Goal: Transaction & Acquisition: Purchase product/service

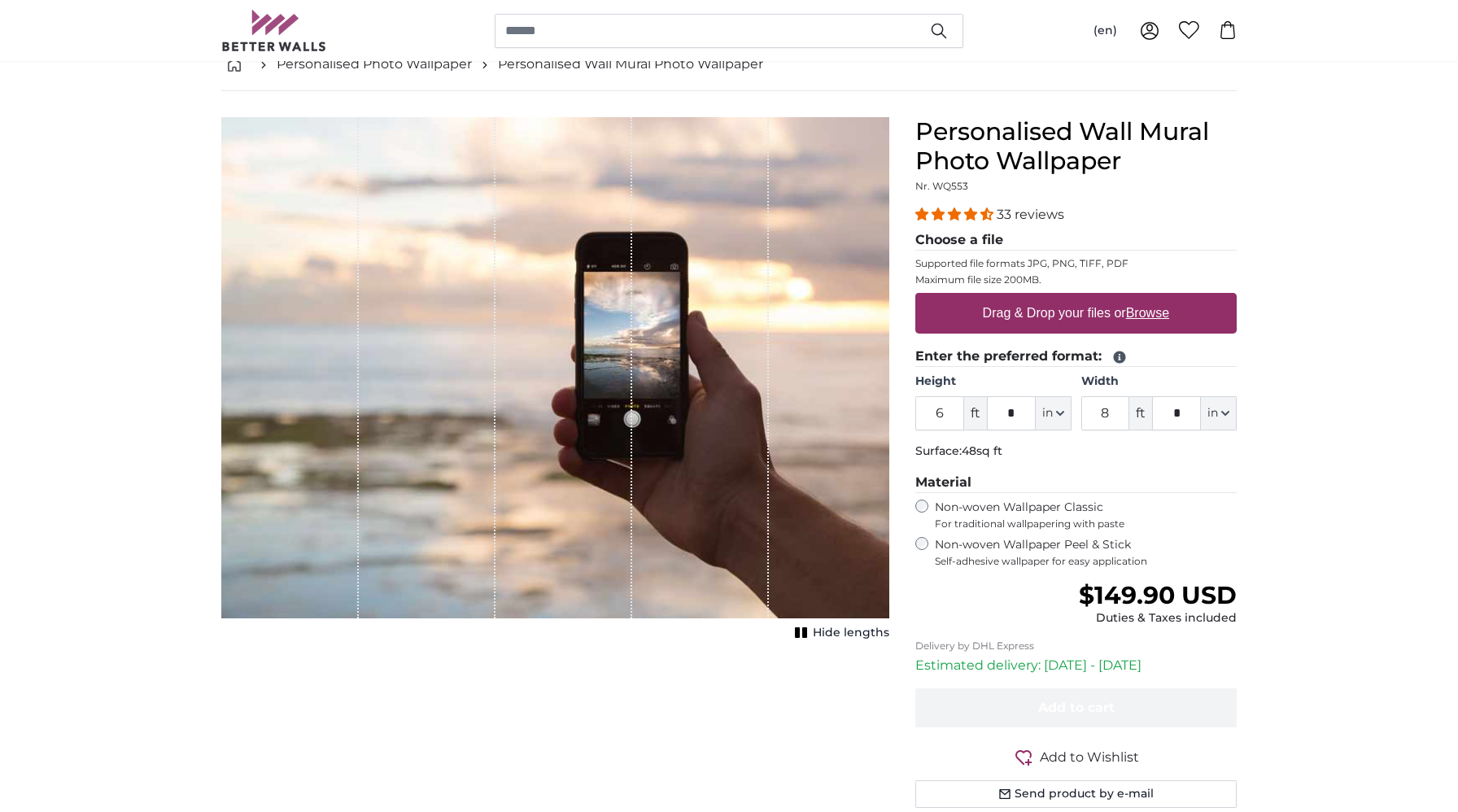
scroll to position [98, 0]
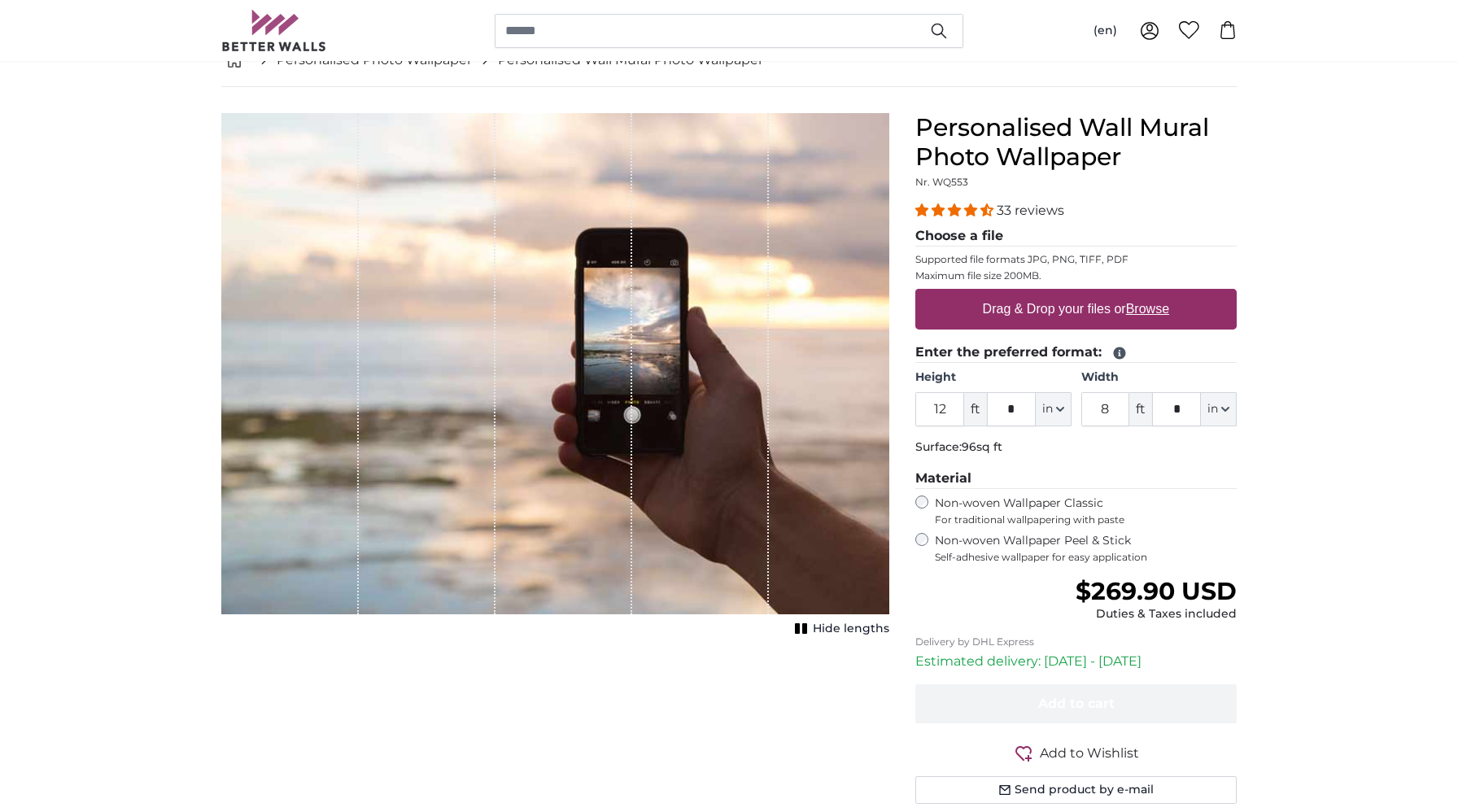
type input "12"
drag, startPoint x: 1112, startPoint y: 407, endPoint x: 1093, endPoint y: 408, distance: 19.0
click at [1093, 408] on input "8" at bounding box center [1105, 409] width 49 height 34
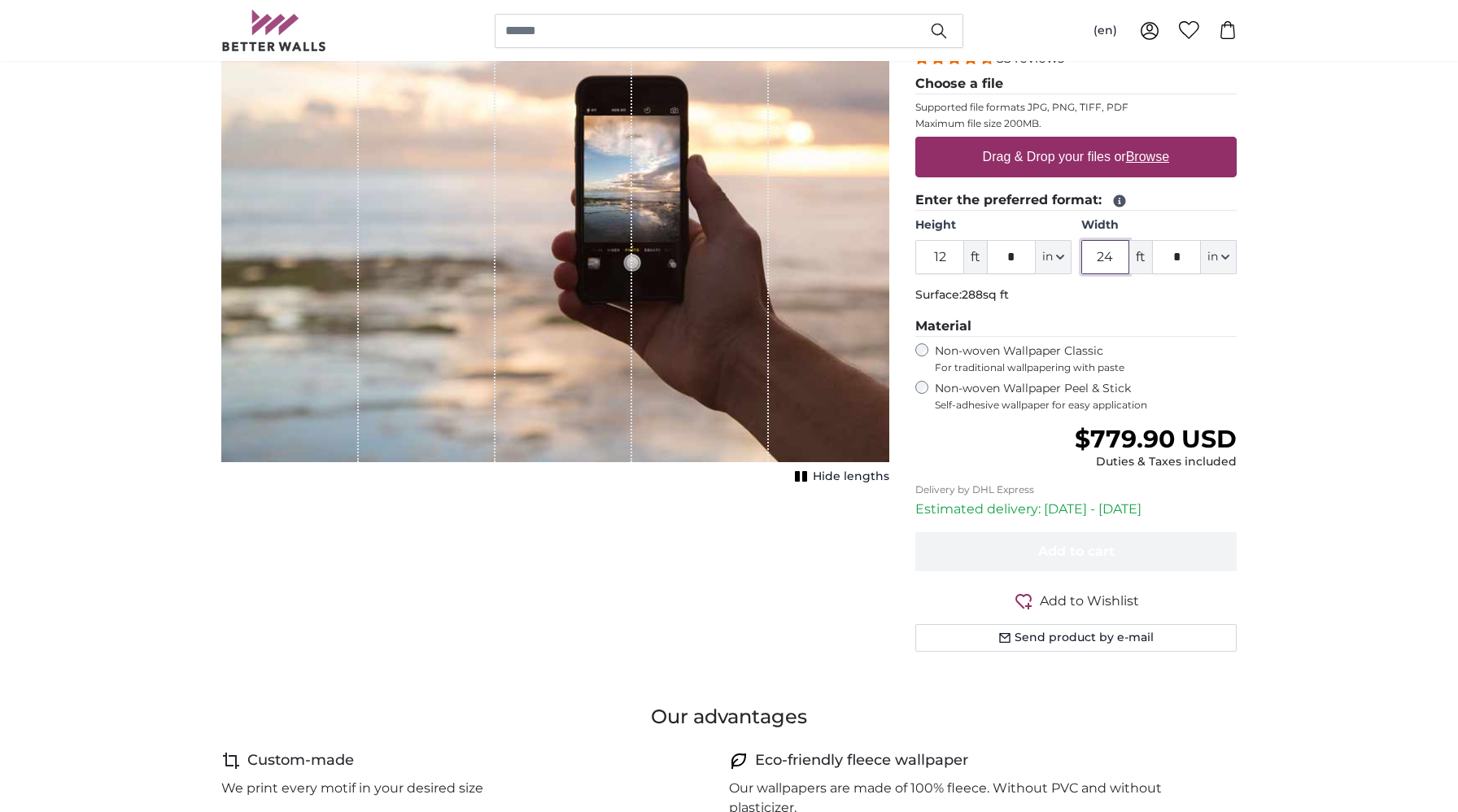
scroll to position [253, 0]
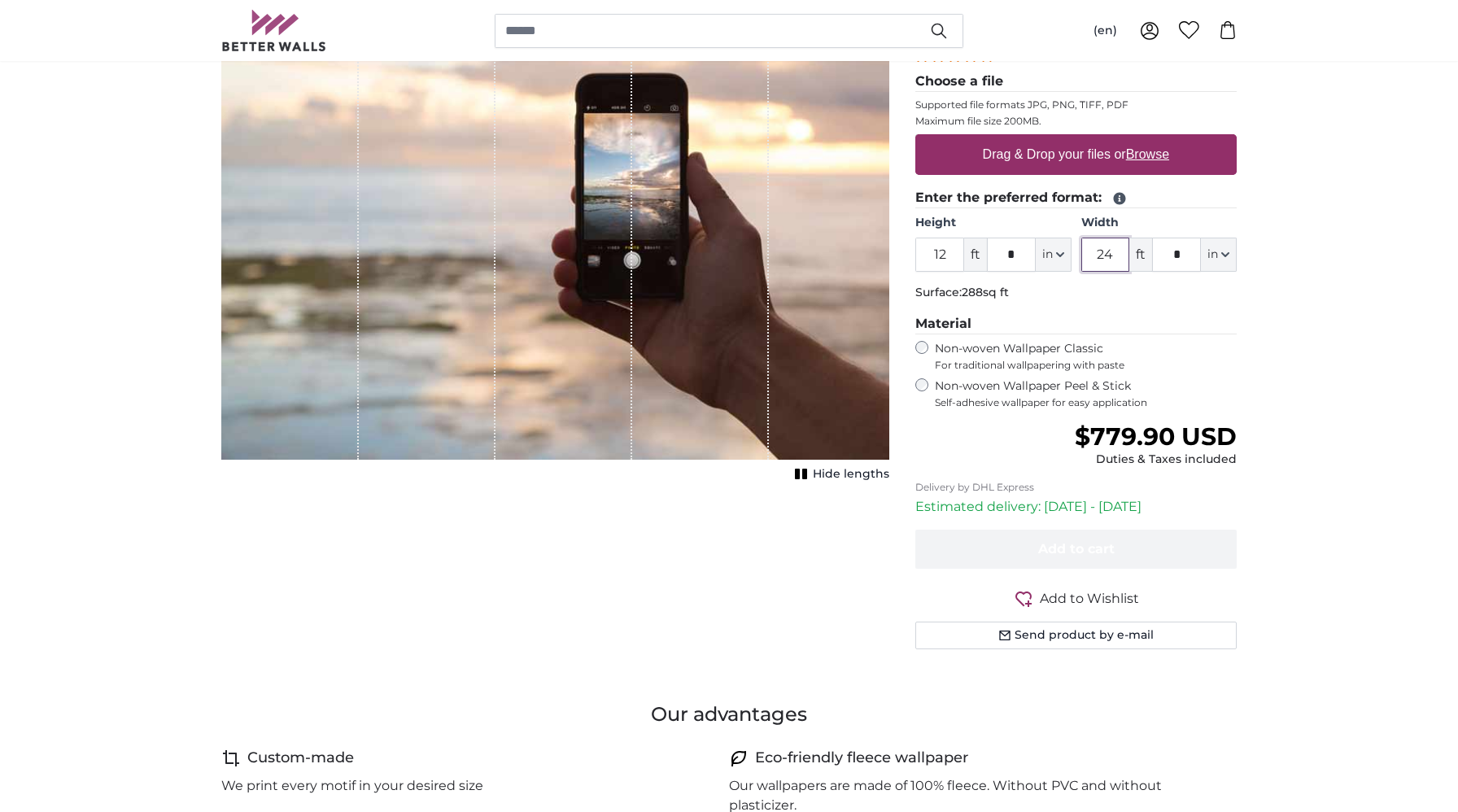
type input "24"
click at [1096, 148] on label "Drag & Drop your files or Browse" at bounding box center [1076, 154] width 199 height 32
click at [1096, 139] on input "Drag & Drop your files or Browse" at bounding box center [1076, 137] width 321 height 5
type input "**********"
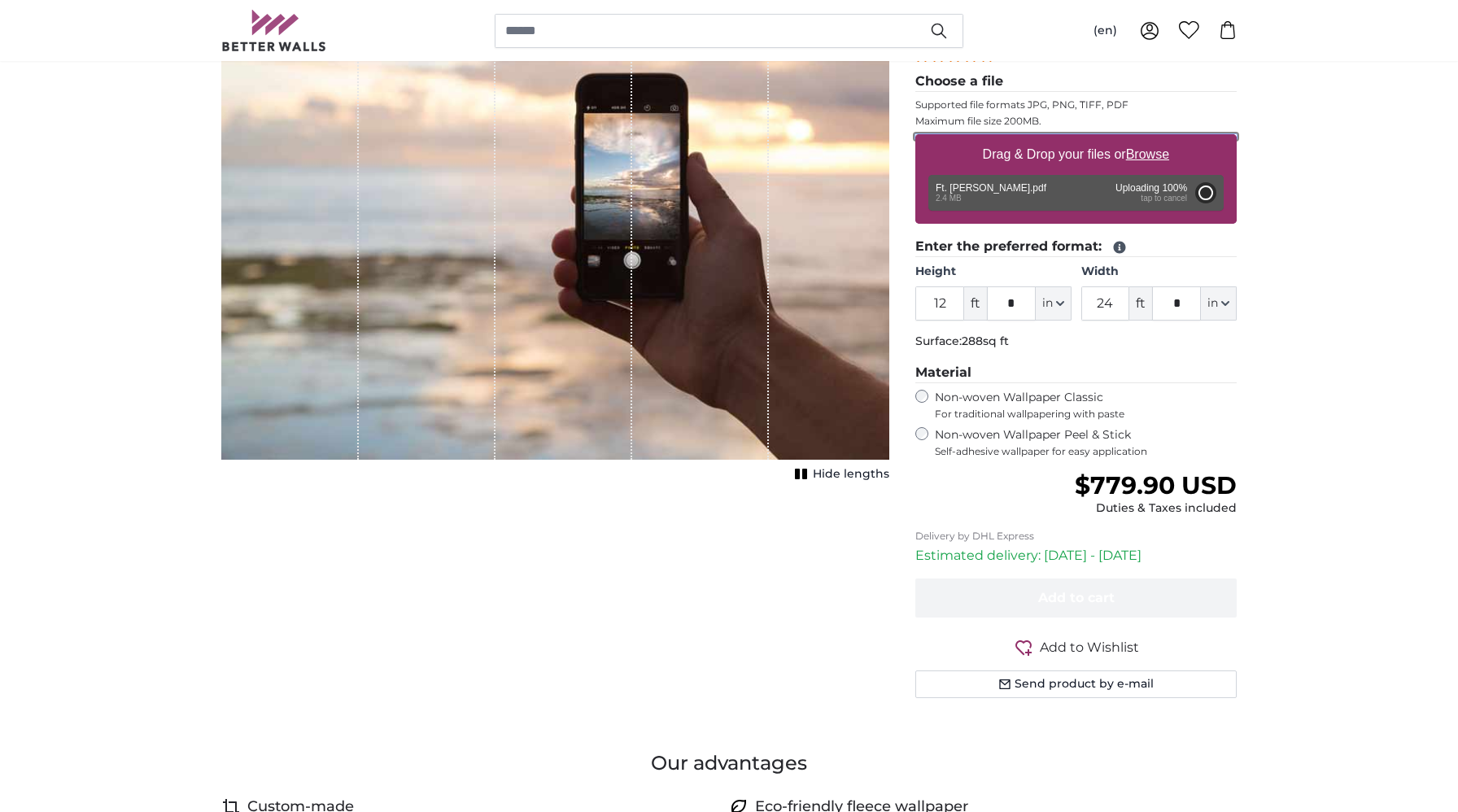
type input "6"
type input "7"
type input "***"
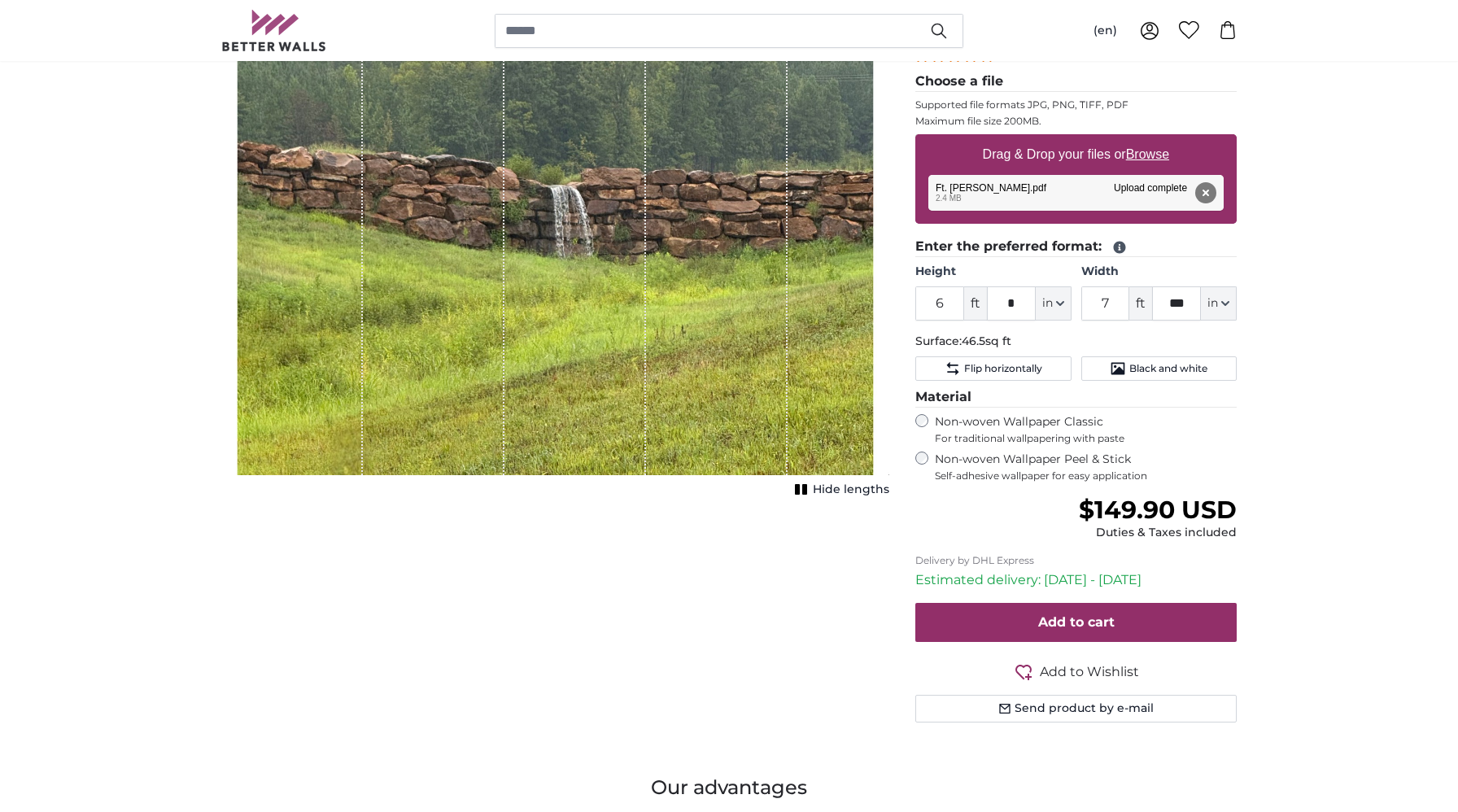
drag, startPoint x: 588, startPoint y: 170, endPoint x: 586, endPoint y: 254, distance: 84.0
click at [586, 254] on div "1 of 1" at bounding box center [575, 217] width 142 height 517
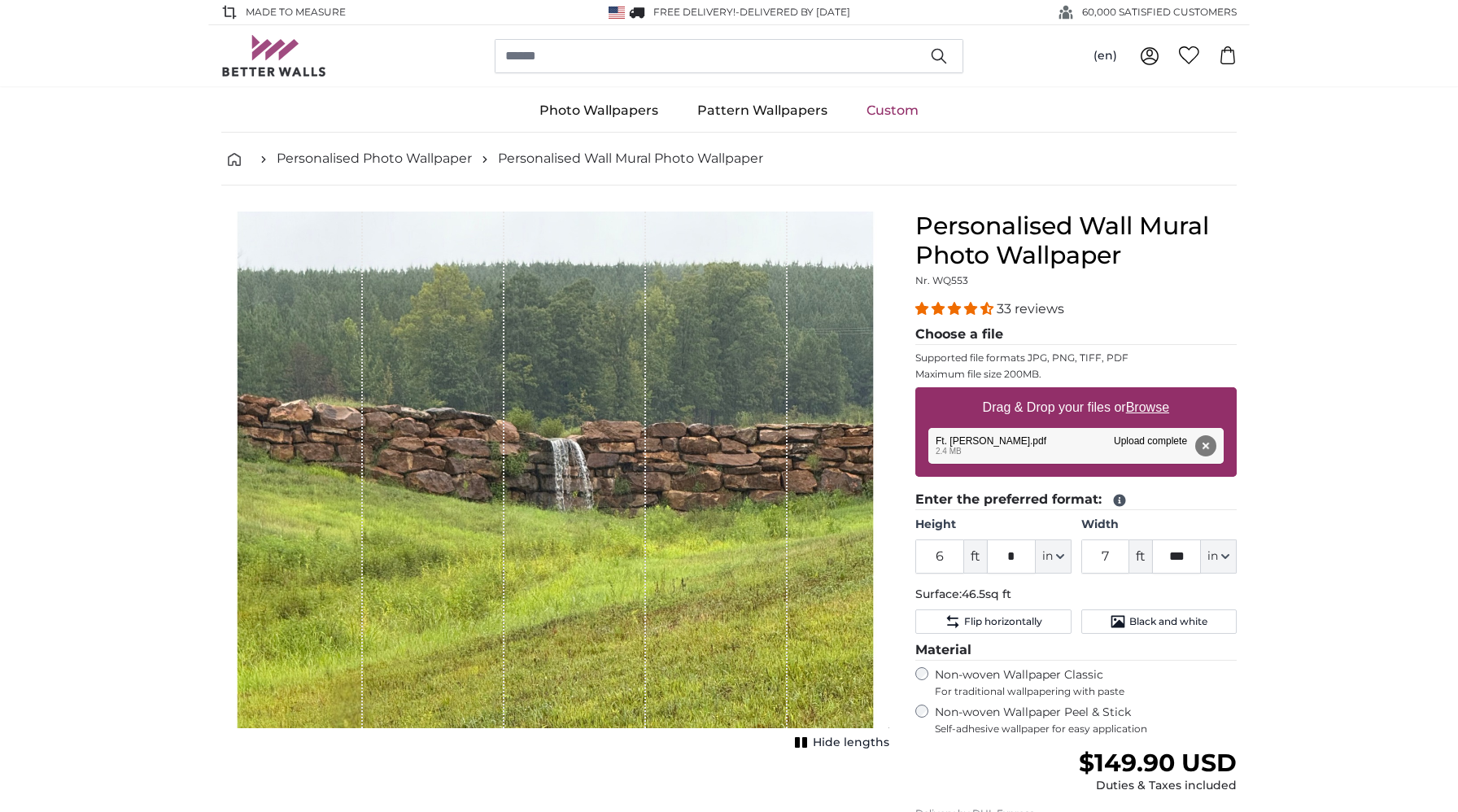
drag, startPoint x: 566, startPoint y: 400, endPoint x: 568, endPoint y: 319, distance: 81.0
click at [568, 319] on div "1 of 1" at bounding box center [575, 470] width 142 height 517
click at [810, 743] on icon "1 of 1" at bounding box center [801, 742] width 17 height 12
click at [810, 743] on span "Show lengths" at bounding box center [848, 742] width 82 height 17
click at [810, 743] on icon "1 of 1" at bounding box center [801, 742] width 17 height 12
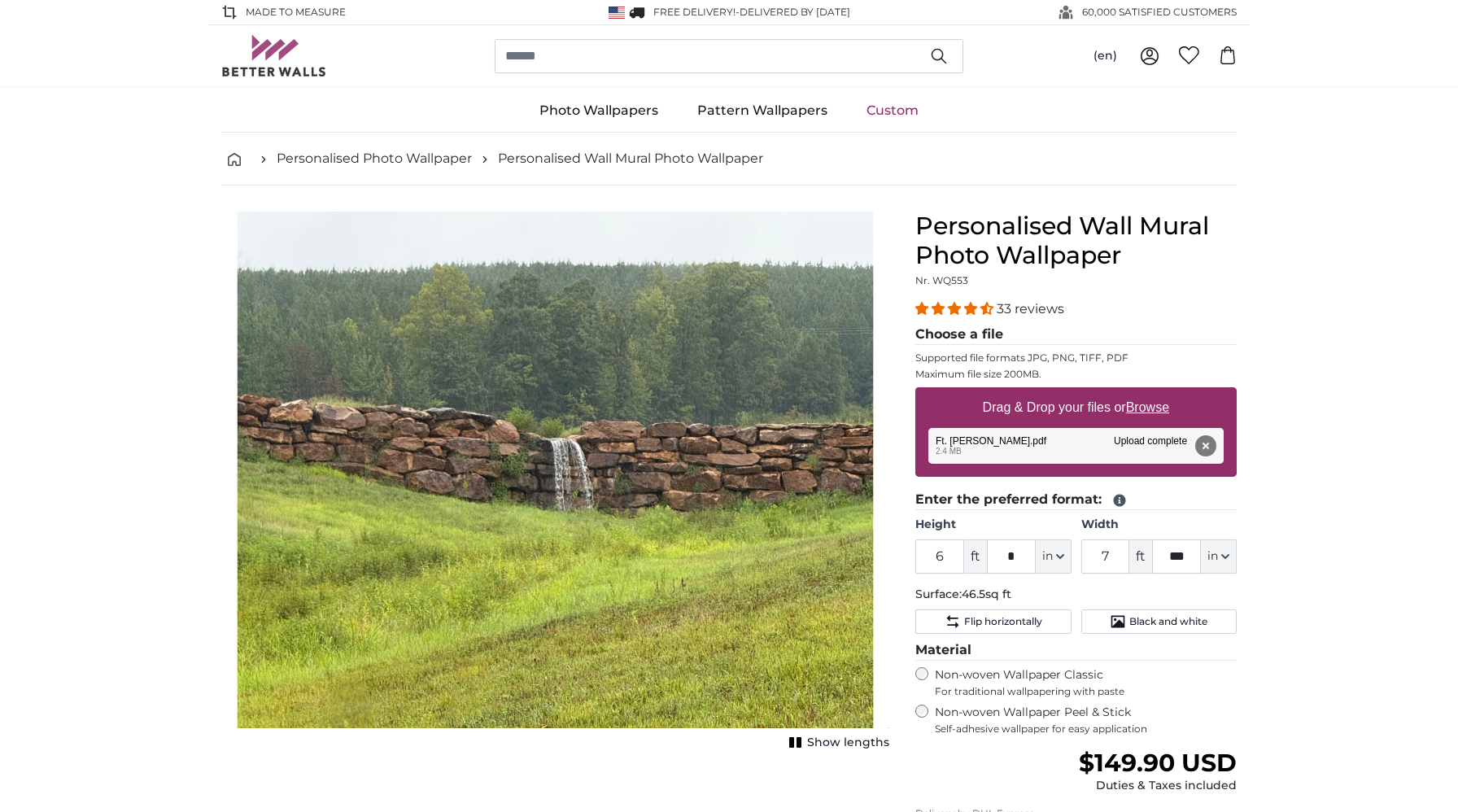
click at [810, 743] on span "Show lengths" at bounding box center [848, 742] width 82 height 17
